Goal: Use online tool/utility: Utilize a website feature to perform a specific function

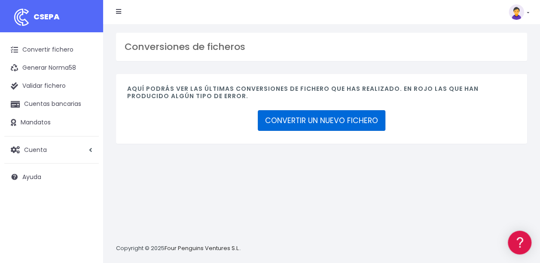
click at [310, 116] on link "CONVERTIR UN NUEVO FICHERO" at bounding box center [322, 120] width 128 height 21
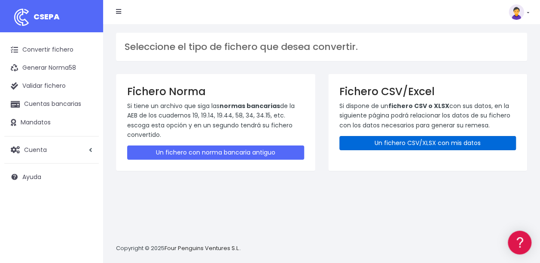
click at [419, 143] on link "Un fichero CSV/XLSX con mis datos" at bounding box center [428, 143] width 177 height 14
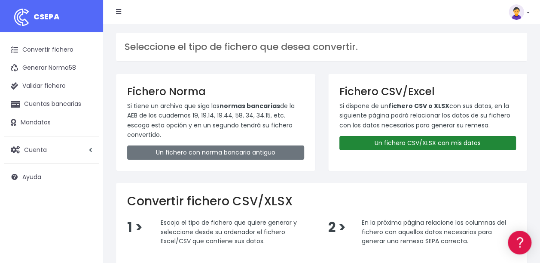
scroll to position [163, 0]
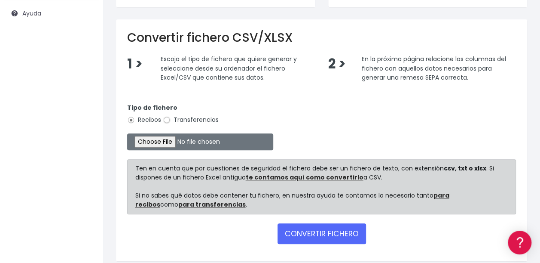
click at [168, 118] on input "Transferencias" at bounding box center [167, 120] width 8 height 8
radio input "true"
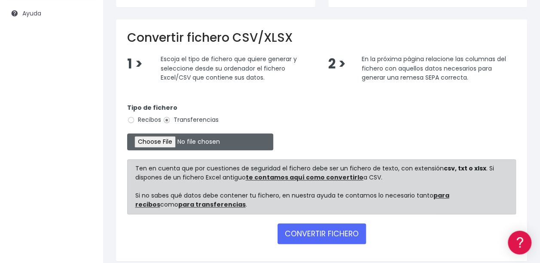
click at [156, 141] on input "file" at bounding box center [200, 141] width 146 height 17
type input "C:\fakepath\09 Pagos ibercaja DIETAS.xlsx"
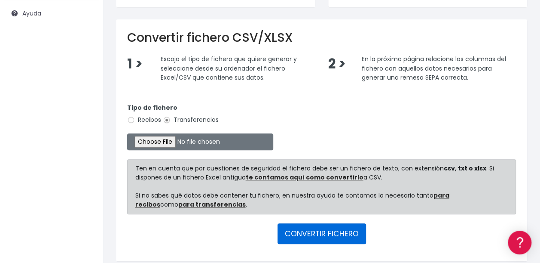
click at [328, 230] on button "CONVERTIR FICHERO" at bounding box center [322, 233] width 89 height 21
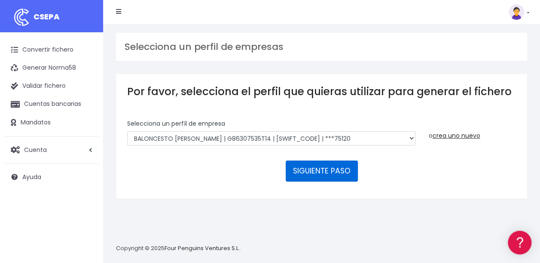
click at [312, 170] on button "SIGUIENTE PASO" at bounding box center [322, 170] width 72 height 21
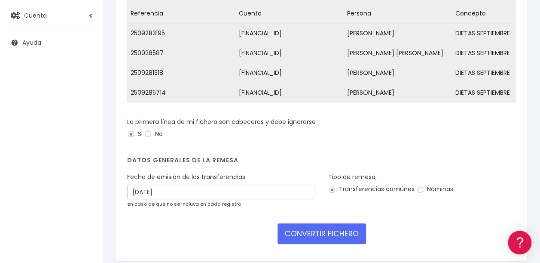
scroll to position [174, 0]
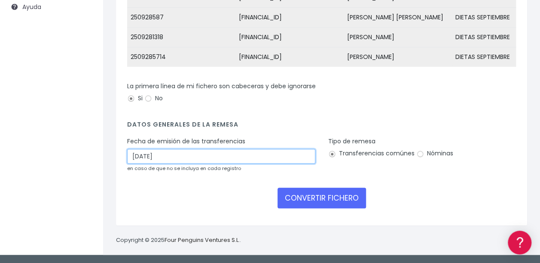
click at [138, 156] on input "30/09/2025" at bounding box center [221, 156] width 188 height 15
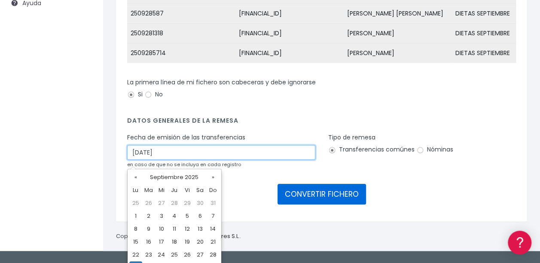
type input "29/09/2025"
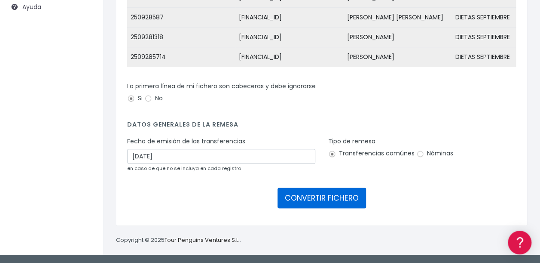
click at [310, 194] on button "CONVERTIR FICHERO" at bounding box center [322, 197] width 89 height 21
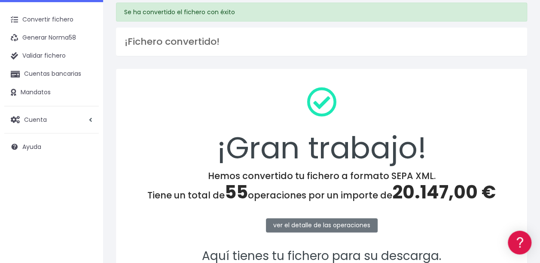
scroll to position [110, 0]
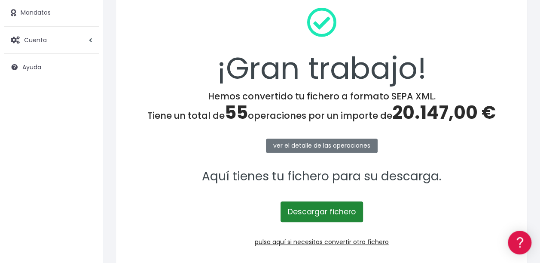
click at [312, 208] on link "Descargar fichero" at bounding box center [322, 211] width 83 height 21
